Goal: Manage account settings

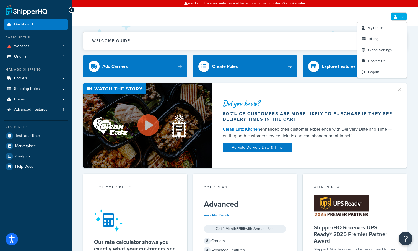
click at [406, 17] on link at bounding box center [399, 16] width 16 height 8
click at [376, 74] on span "Logout" at bounding box center [373, 71] width 11 height 5
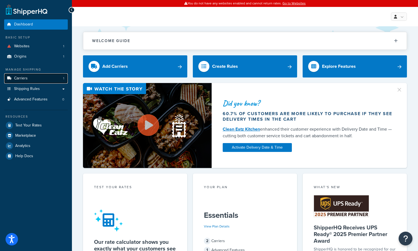
click at [41, 81] on link "Carriers 1" at bounding box center [36, 78] width 64 height 10
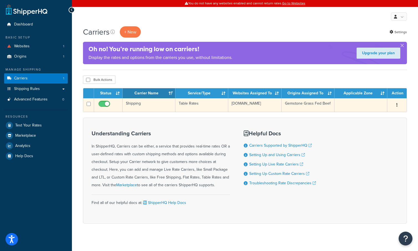
click at [159, 109] on td "Shipping" at bounding box center [149, 105] width 53 height 14
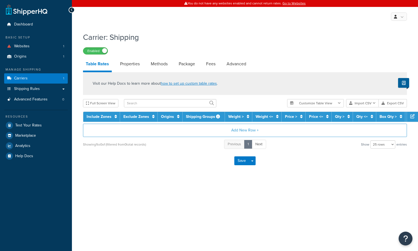
select select "25"
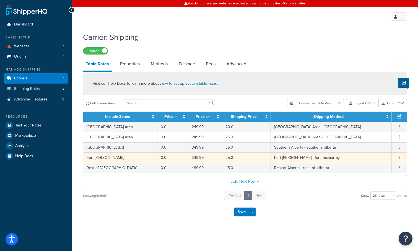
scroll to position [0, 0]
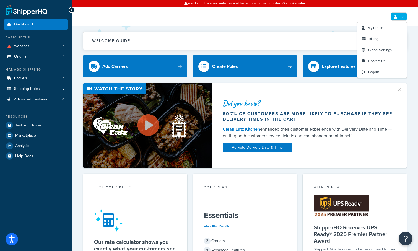
click at [400, 20] on link at bounding box center [399, 16] width 16 height 8
click at [378, 70] on span "Logout" at bounding box center [373, 71] width 11 height 5
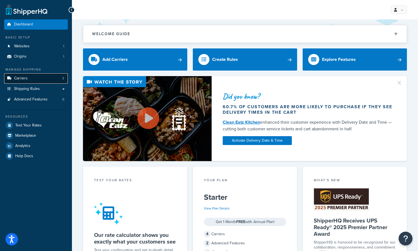
click at [39, 78] on link "Carriers 3" at bounding box center [36, 78] width 64 height 10
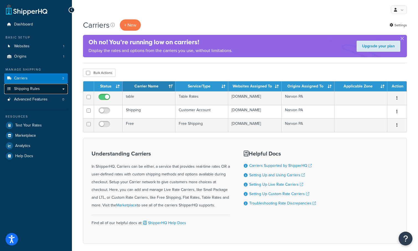
click at [32, 89] on span "Shipping Rules" at bounding box center [27, 89] width 26 height 5
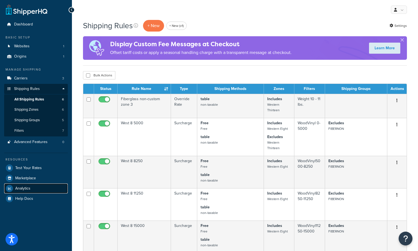
click at [26, 190] on span "Analytics" at bounding box center [22, 188] width 15 height 5
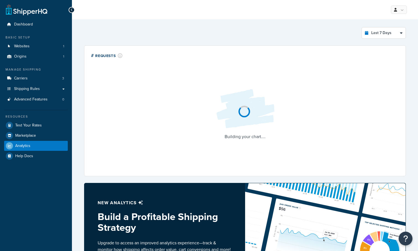
select select "last_7_days"
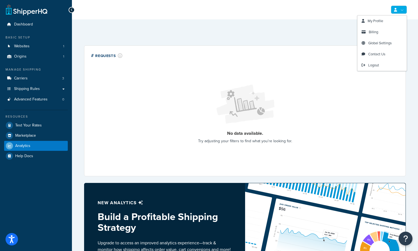
click at [401, 12] on link at bounding box center [399, 10] width 16 height 8
click at [383, 30] on link "Billing" at bounding box center [382, 32] width 49 height 11
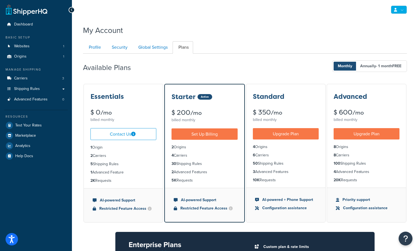
click at [401, 11] on link at bounding box center [399, 10] width 16 height 8
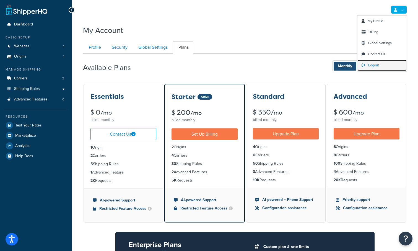
click at [374, 66] on span "Logout" at bounding box center [373, 65] width 11 height 5
